Goal: Information Seeking & Learning: Learn about a topic

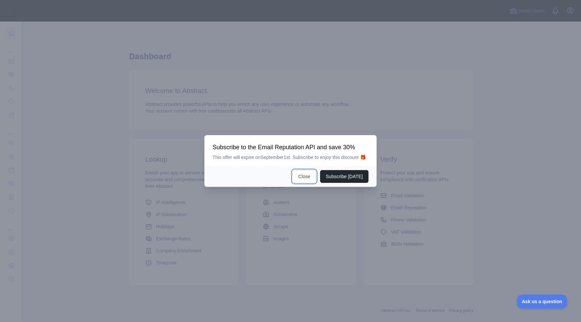
click at [305, 181] on button "Close" at bounding box center [304, 176] width 24 height 13
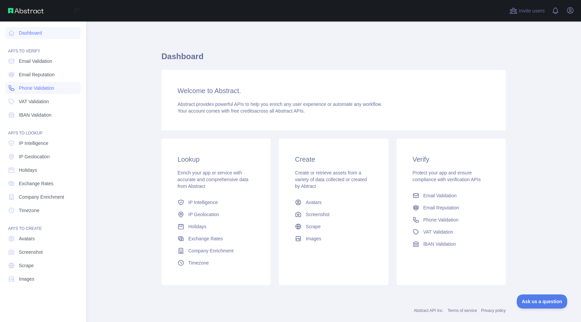
click at [47, 90] on span "Phone Validation" at bounding box center [36, 88] width 35 height 7
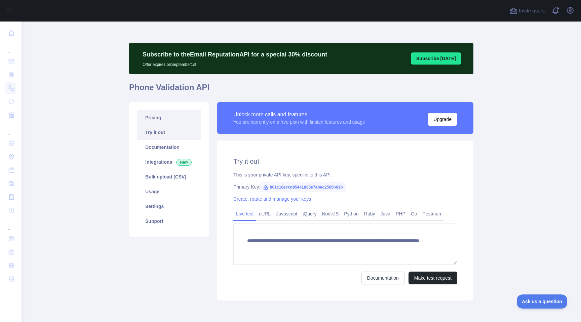
click at [153, 115] on link "Pricing" at bounding box center [169, 117] width 64 height 15
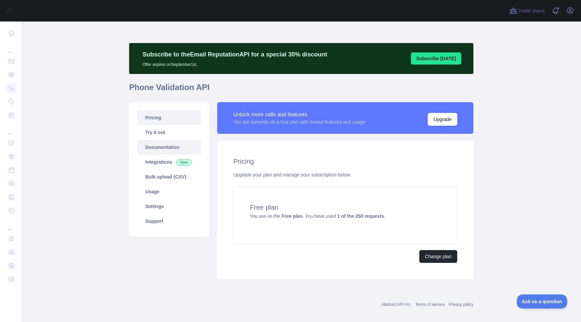
click at [160, 147] on link "Documentation" at bounding box center [169, 147] width 64 height 15
click at [158, 148] on link "Documentation" at bounding box center [169, 147] width 64 height 15
click at [184, 195] on link "Usage" at bounding box center [169, 191] width 64 height 15
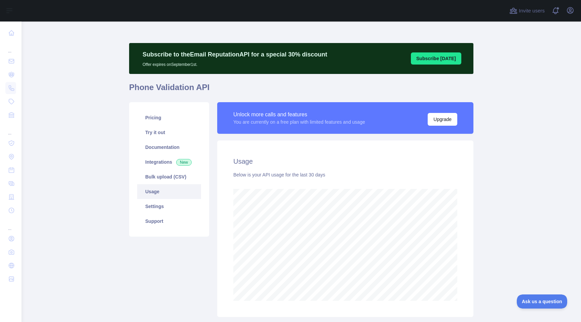
scroll to position [300, 554]
click at [159, 132] on link "Try it out" at bounding box center [169, 132] width 64 height 15
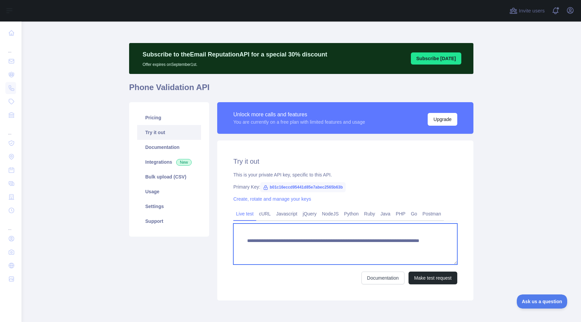
click at [279, 238] on textarea "**********" at bounding box center [345, 243] width 224 height 41
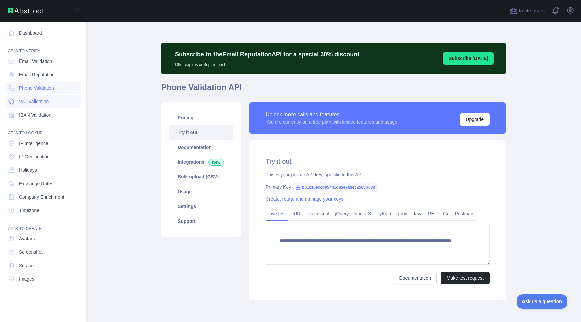
click at [48, 101] on span "VAT Validation" at bounding box center [34, 101] width 30 height 7
click at [61, 110] on link "IBAN Validation" at bounding box center [42, 115] width 75 height 12
click at [60, 102] on link "VAT Validation" at bounding box center [42, 101] width 75 height 12
click at [60, 109] on link "IBAN Validation" at bounding box center [42, 115] width 75 height 12
click at [33, 105] on link "VAT Validation" at bounding box center [42, 101] width 75 height 12
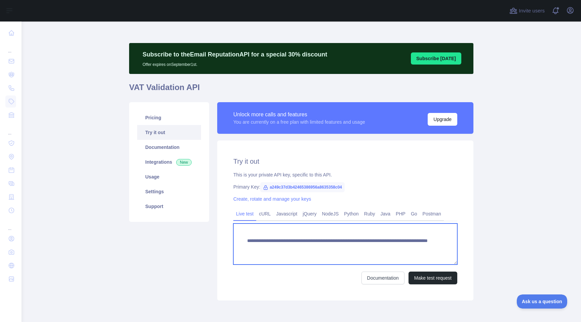
click at [262, 240] on textarea "**********" at bounding box center [345, 243] width 224 height 41
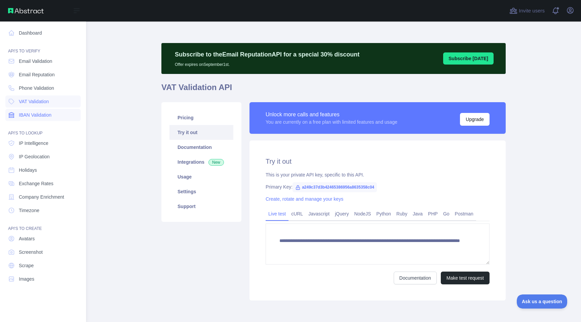
click at [27, 114] on span "IBAN Validation" at bounding box center [35, 115] width 33 height 7
click at [50, 170] on link "Holidays" at bounding box center [42, 170] width 75 height 12
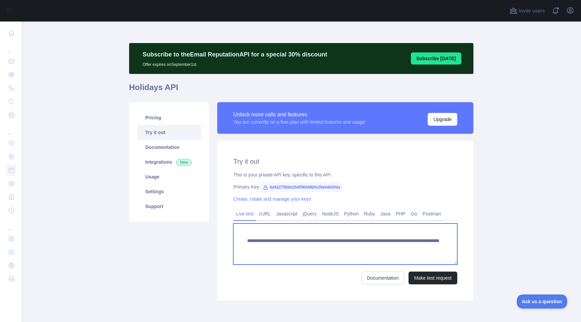
click at [270, 241] on textarea "**********" at bounding box center [345, 243] width 224 height 41
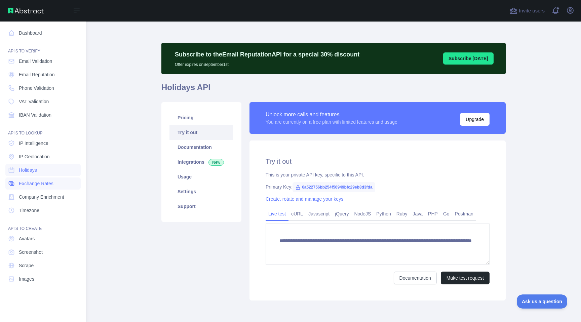
click at [27, 184] on span "Exchange Rates" at bounding box center [36, 183] width 35 height 7
click at [33, 199] on span "Company Enrichment" at bounding box center [41, 197] width 45 height 7
click at [36, 209] on span "Timezone" at bounding box center [29, 210] width 20 height 7
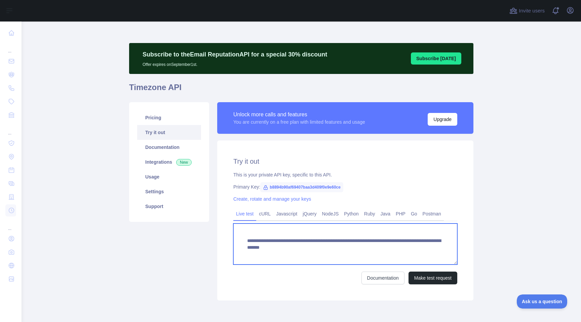
click at [274, 243] on textarea "**********" at bounding box center [345, 243] width 224 height 41
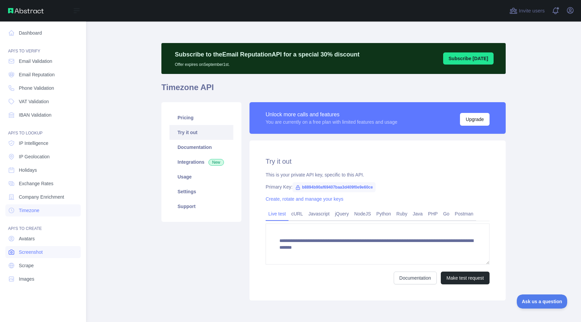
click at [43, 251] on span "Screenshot" at bounding box center [31, 252] width 24 height 7
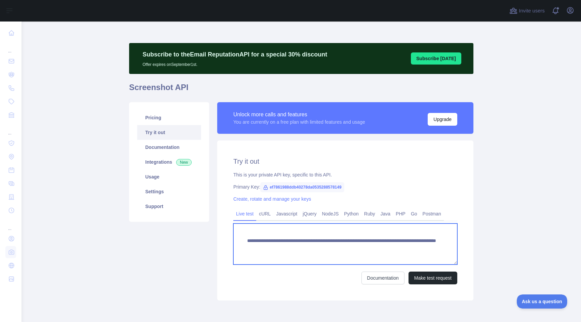
click at [273, 239] on textarea "**********" at bounding box center [345, 243] width 224 height 41
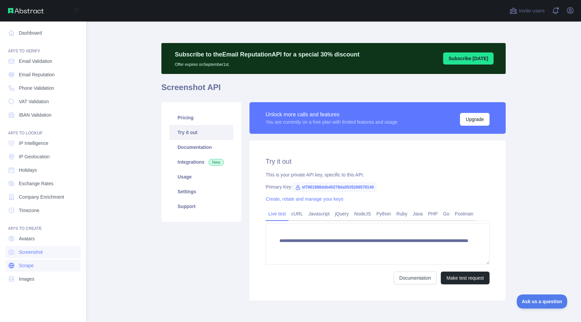
click at [35, 266] on link "Scrape" at bounding box center [42, 265] width 75 height 12
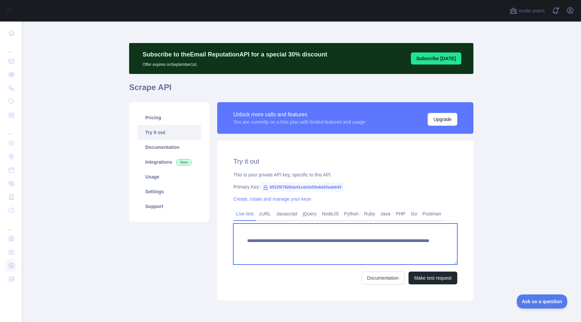
click at [268, 242] on textarea "**********" at bounding box center [345, 243] width 224 height 41
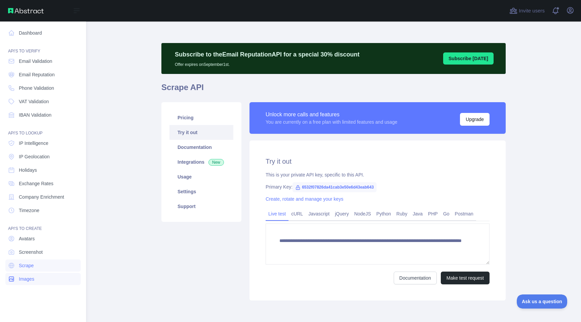
click at [24, 277] on span "Images" at bounding box center [26, 278] width 15 height 7
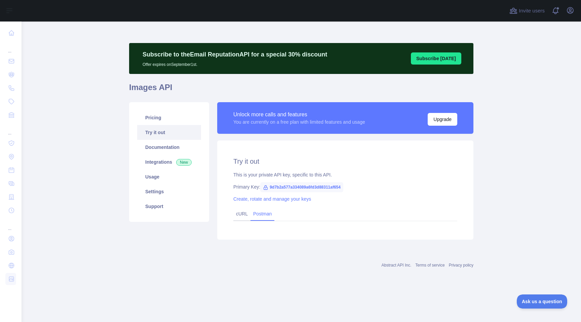
click at [255, 215] on link "Postman" at bounding box center [262, 213] width 24 height 11
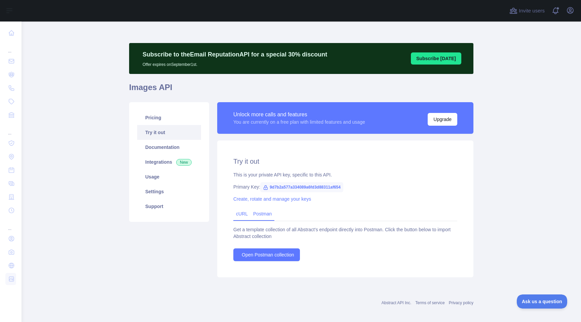
click at [241, 215] on link "cURL" at bounding box center [242, 213] width 12 height 5
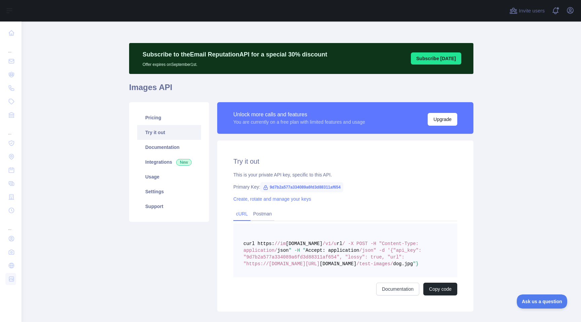
click at [322, 243] on span "[DOMAIN_NAME]" at bounding box center [304, 243] width 37 height 5
copy span "im ages"
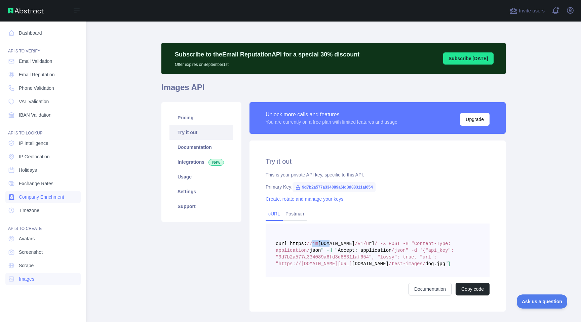
click at [78, 199] on link "Company Enrichment" at bounding box center [42, 197] width 75 height 12
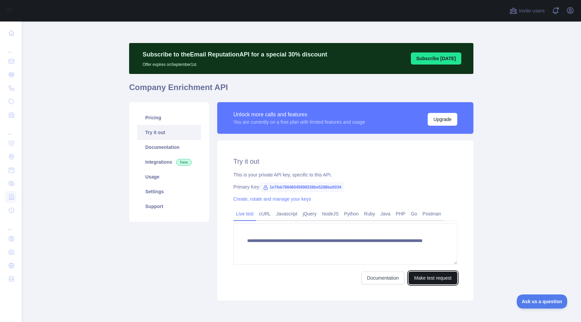
click at [434, 281] on button "Make test request" at bounding box center [432, 277] width 49 height 13
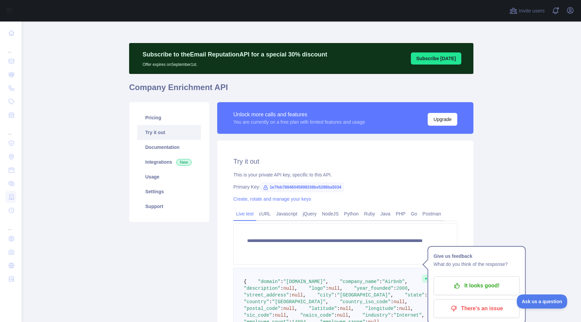
scroll to position [140, 0]
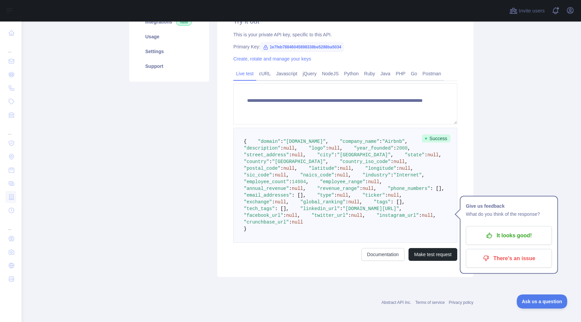
click at [371, 212] on pre "{ "domain" : "[DOMAIN_NAME]" , "company_name" : "Airbnb" , "description" : null…" at bounding box center [345, 185] width 224 height 115
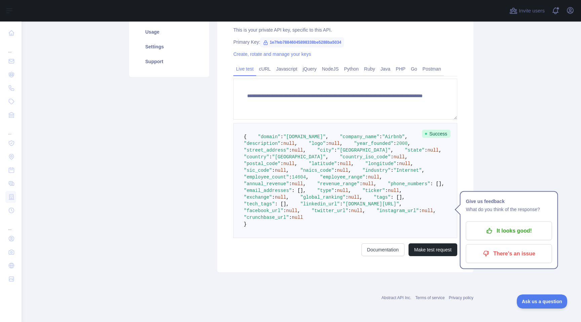
scroll to position [208, 0]
click at [524, 225] on p "It looks good!" at bounding box center [509, 230] width 76 height 11
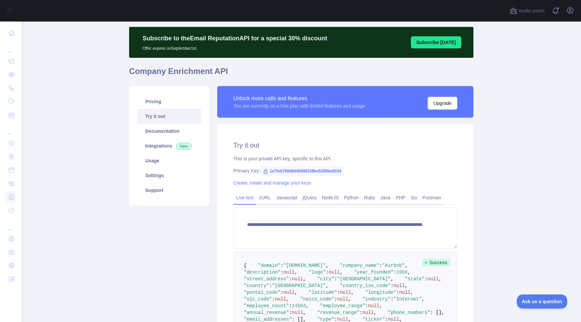
scroll to position [0, 0]
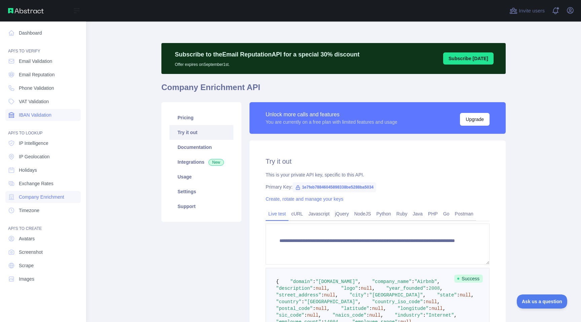
click at [50, 120] on link "IBAN Validation" at bounding box center [42, 115] width 75 height 12
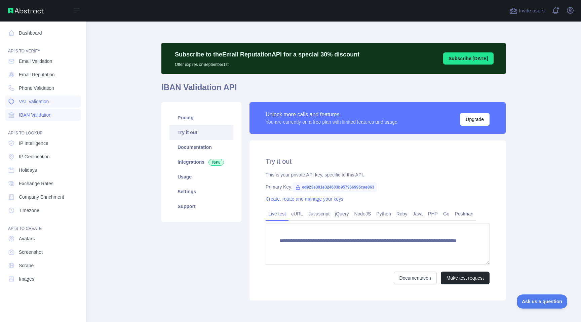
click at [58, 103] on link "VAT Validation" at bounding box center [42, 101] width 75 height 12
click at [58, 91] on link "Phone Validation" at bounding box center [42, 88] width 75 height 12
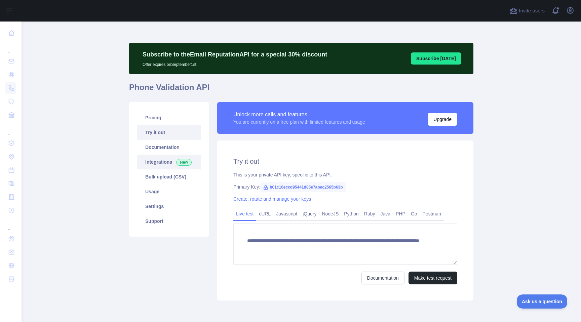
click at [168, 156] on link "Integrations New" at bounding box center [169, 162] width 64 height 15
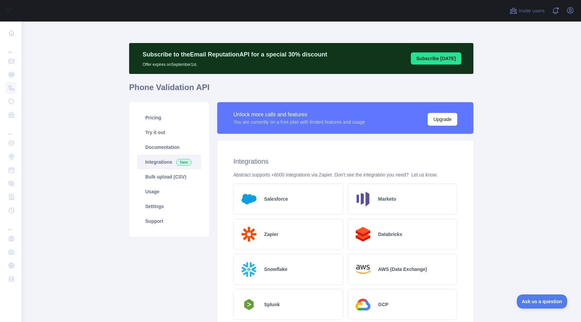
click at [279, 195] on div "Salesforce" at bounding box center [288, 198] width 110 height 31
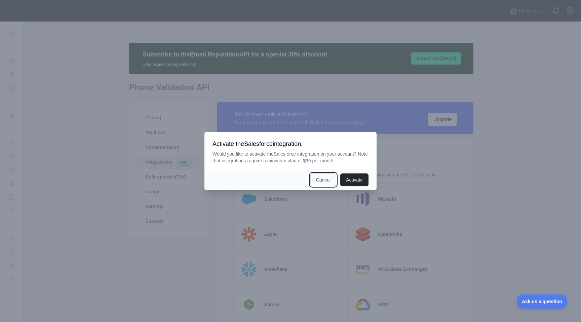
click at [327, 183] on button "Cancel" at bounding box center [323, 179] width 26 height 13
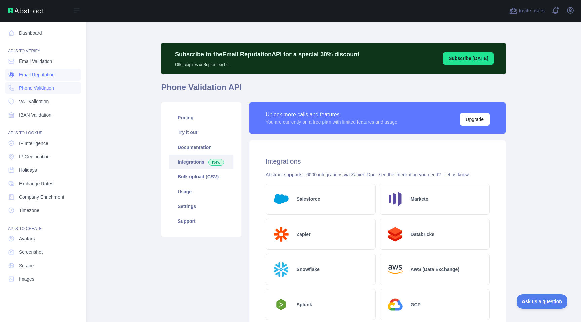
click at [62, 73] on link "Email Reputation" at bounding box center [42, 75] width 75 height 12
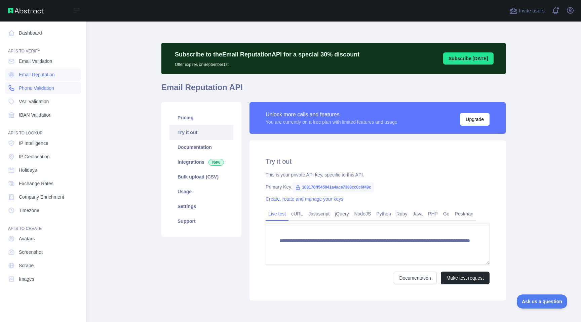
click at [61, 83] on link "Phone Validation" at bounding box center [42, 88] width 75 height 12
click at [61, 95] on nav "Dashboard API'S TO VERIFY Email Validation Email Reputation Phone Validation VA…" at bounding box center [42, 167] width 75 height 290
click at [65, 106] on link "VAT Validation" at bounding box center [42, 101] width 75 height 12
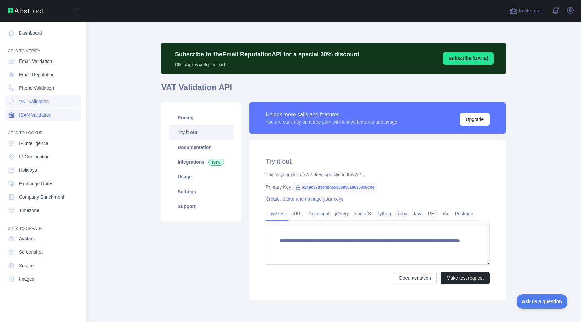
click at [64, 110] on link "IBAN Validation" at bounding box center [42, 115] width 75 height 12
click at [60, 88] on link "Phone Validation" at bounding box center [42, 88] width 75 height 12
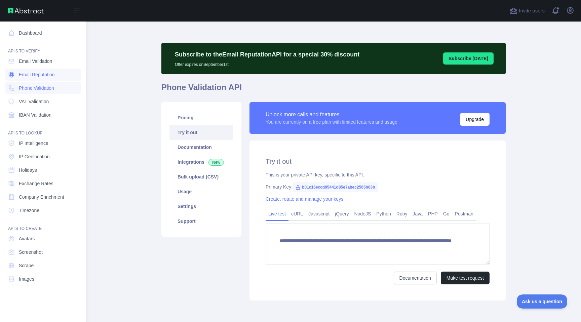
click at [59, 74] on link "Email Reputation" at bounding box center [42, 75] width 75 height 12
click at [58, 63] on link "Email Validation" at bounding box center [42, 61] width 75 height 12
click at [65, 82] on nav "Dashboard API'S TO VERIFY Email Validation Email Reputation Phone Validation VA…" at bounding box center [42, 167] width 75 height 290
click at [67, 85] on link "Phone Validation" at bounding box center [42, 88] width 75 height 12
click at [68, 98] on link "VAT Validation" at bounding box center [42, 101] width 75 height 12
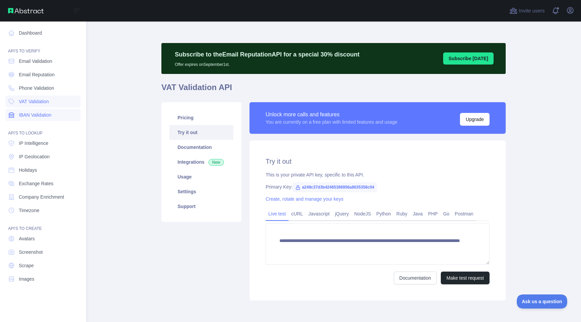
click at [69, 112] on link "IBAN Validation" at bounding box center [42, 115] width 75 height 12
click at [66, 84] on link "Phone Validation" at bounding box center [42, 88] width 75 height 12
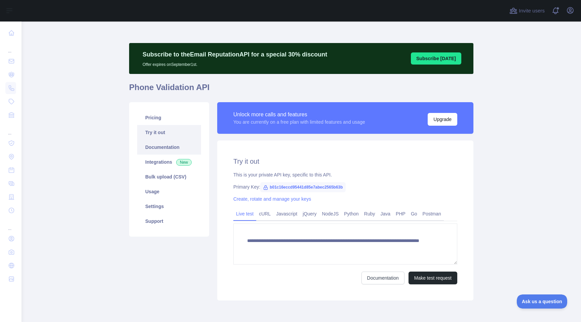
click at [183, 145] on link "Documentation" at bounding box center [169, 147] width 64 height 15
